Goal: Find specific page/section

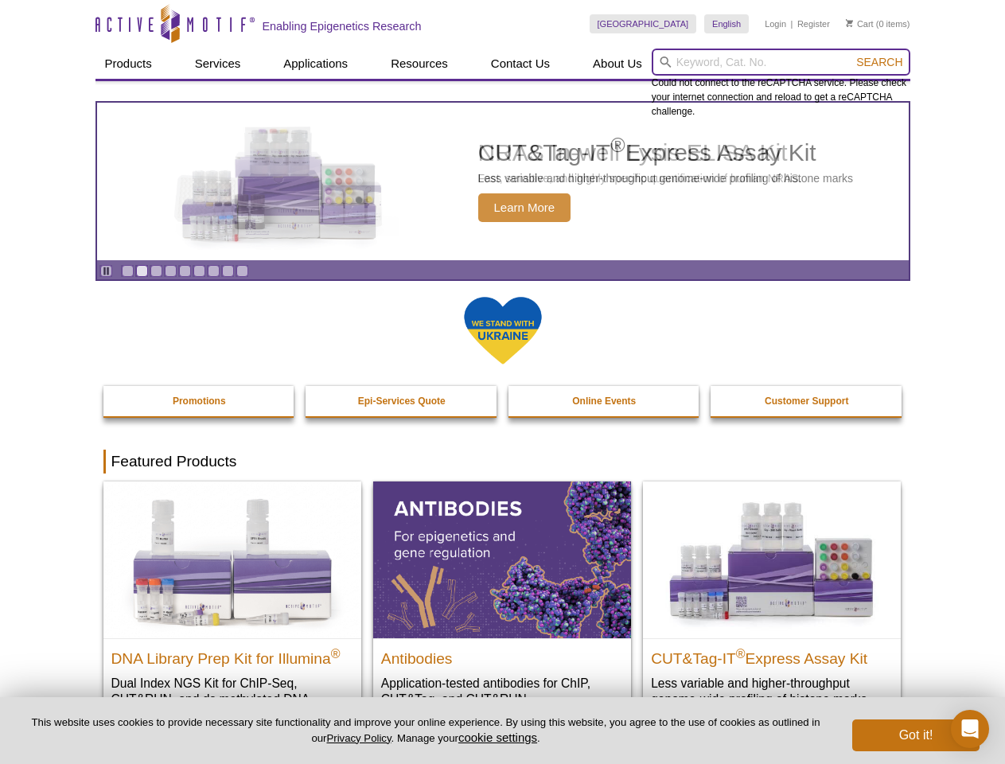
click at [781, 62] on input "search" at bounding box center [781, 62] width 259 height 27
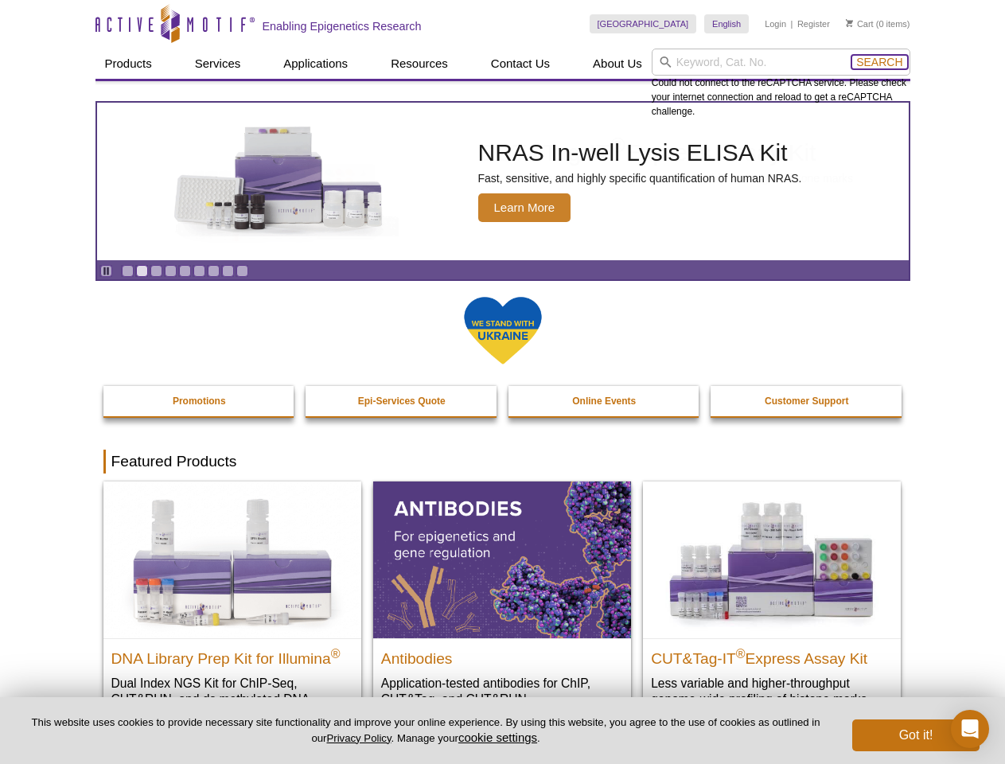
click at [880, 62] on span "Search" at bounding box center [880, 62] width 46 height 13
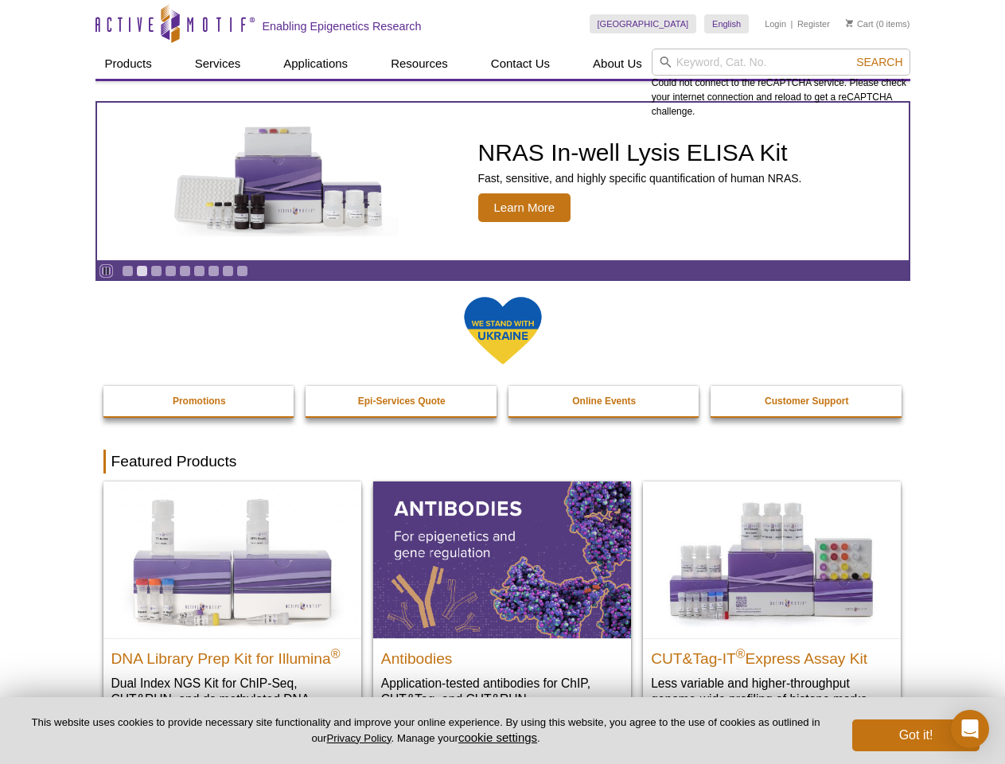
click at [106, 271] on icon "Pause" at bounding box center [106, 271] width 10 height 10
click at [127, 271] on link "Go to slide 1" at bounding box center [128, 271] width 12 height 12
click at [142, 271] on link "Go to slide 2" at bounding box center [142, 271] width 12 height 12
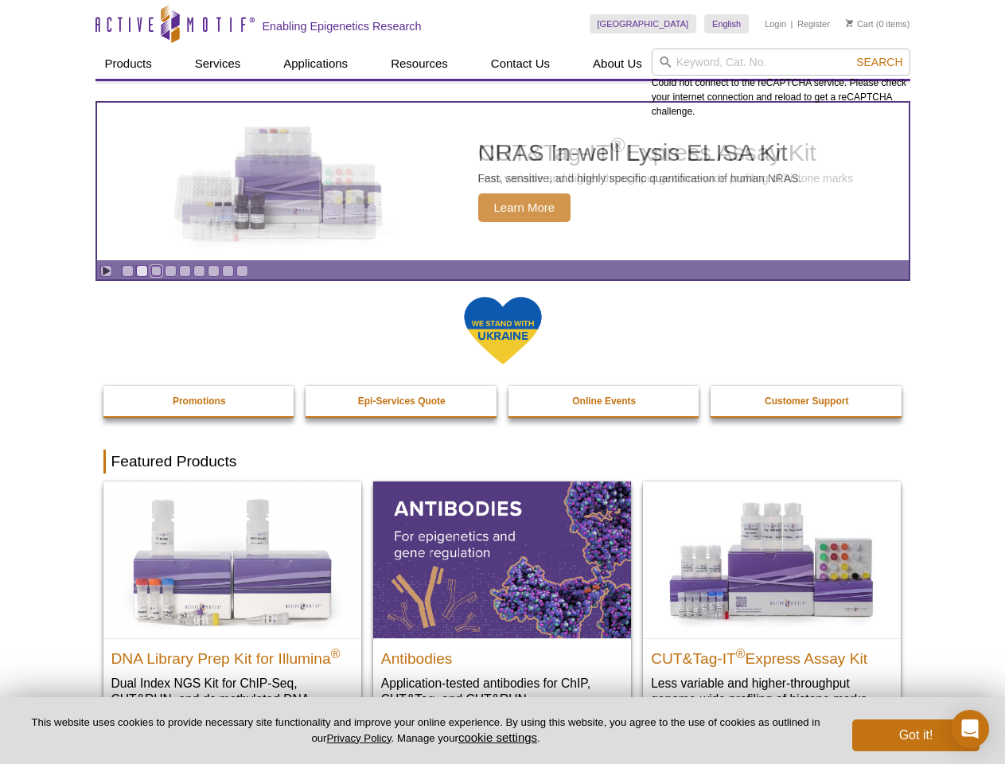
click at [156, 271] on link "Go to slide 3" at bounding box center [156, 271] width 12 height 12
click at [170, 271] on link "Go to slide 4" at bounding box center [171, 271] width 12 height 12
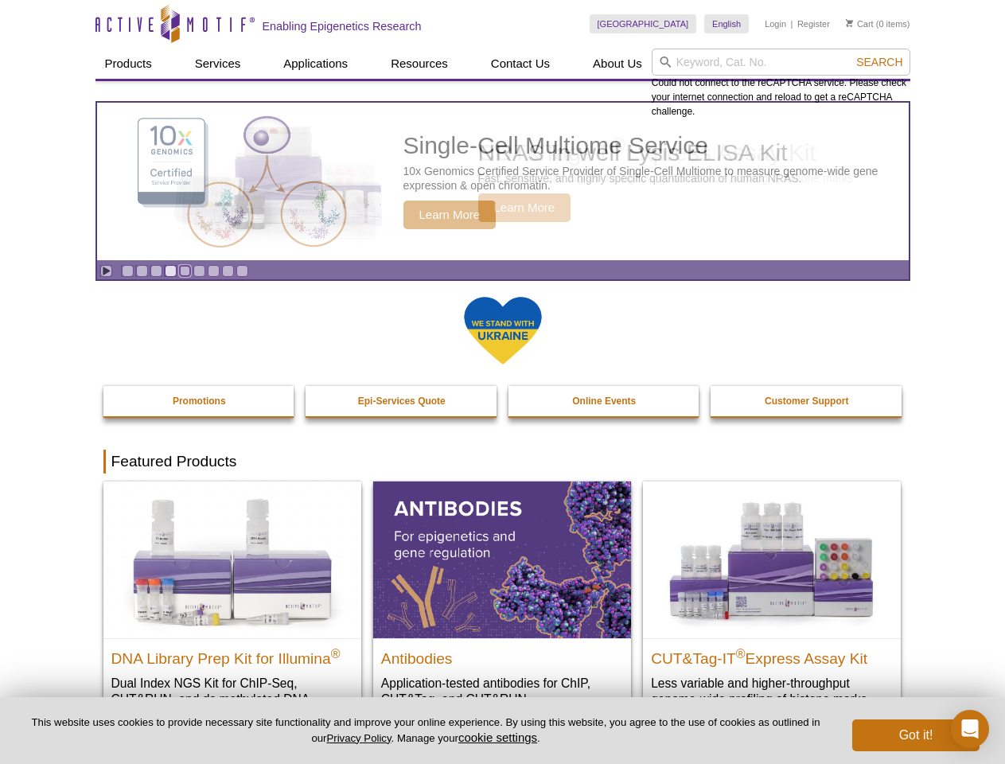
click at [185, 271] on link "Go to slide 5" at bounding box center [185, 271] width 12 height 12
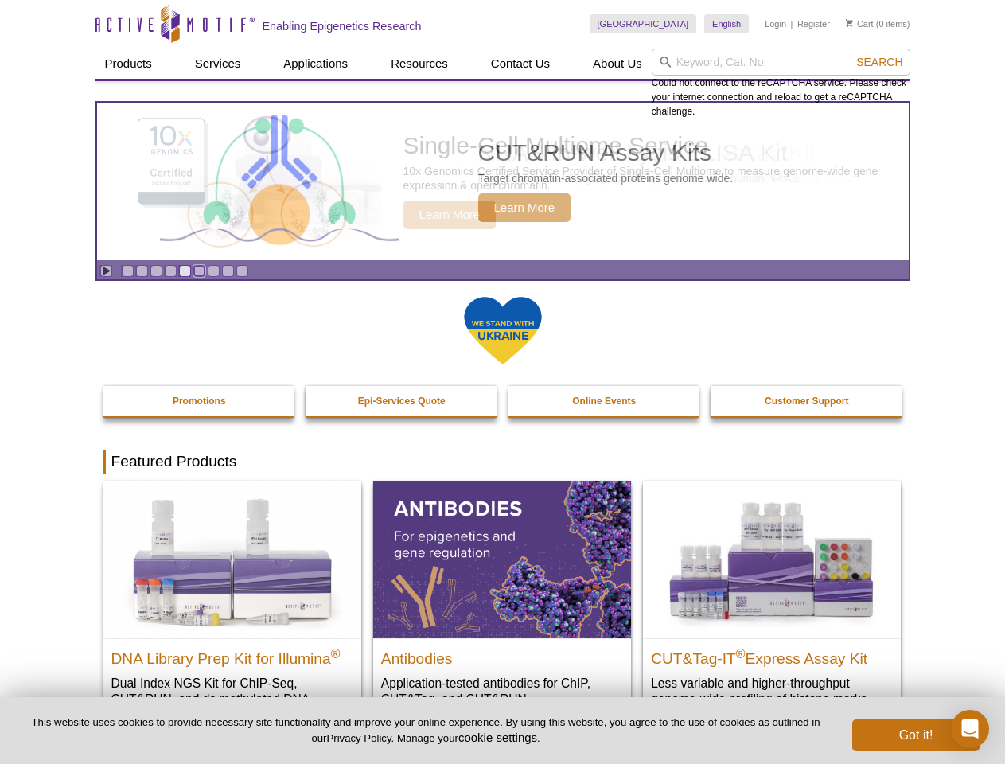
click at [199, 271] on link "Go to slide 6" at bounding box center [199, 271] width 12 height 12
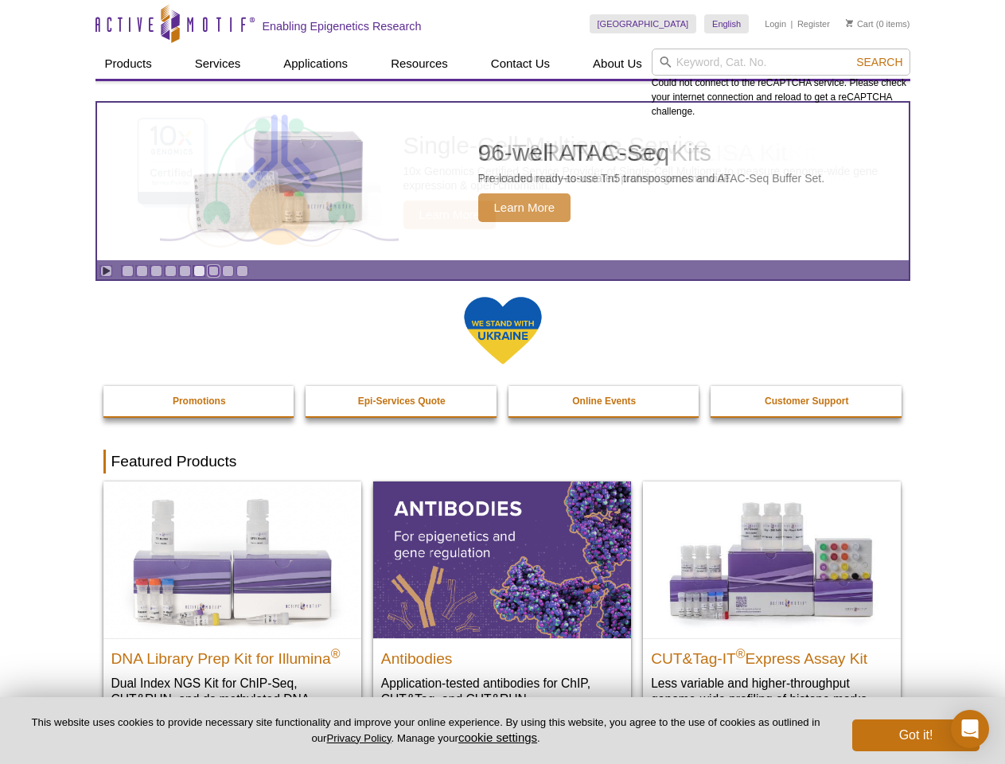
click at [213, 271] on link "Go to slide 7" at bounding box center [214, 271] width 12 height 12
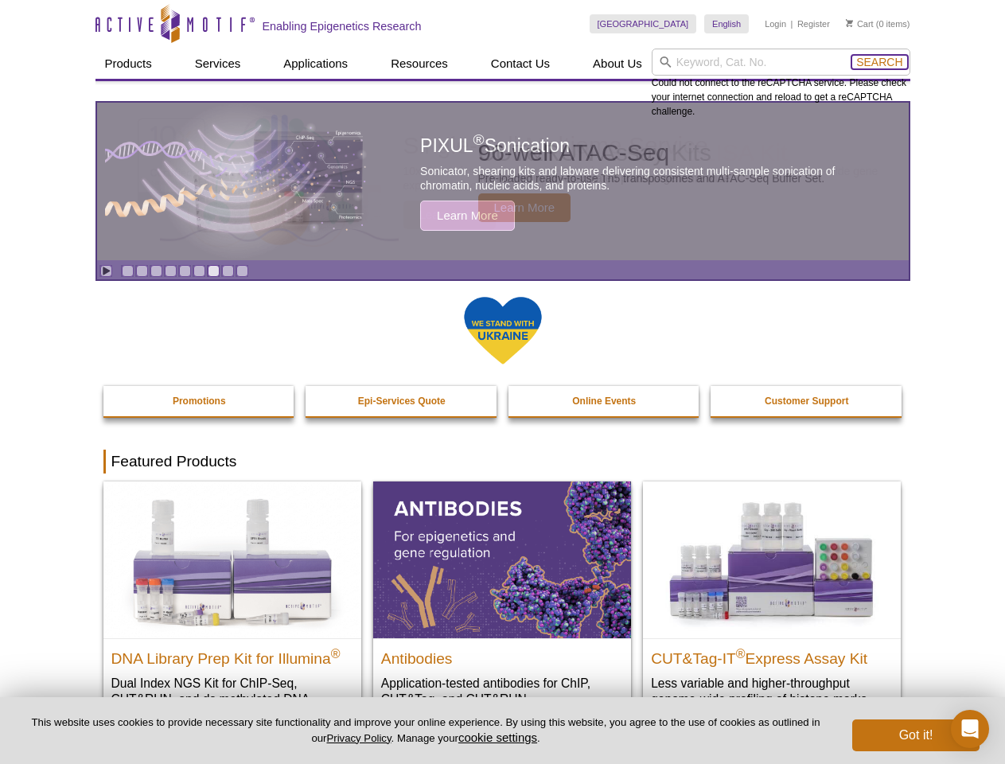
click at [880, 62] on span "Search" at bounding box center [880, 62] width 46 height 13
